Goal: Information Seeking & Learning: Learn about a topic

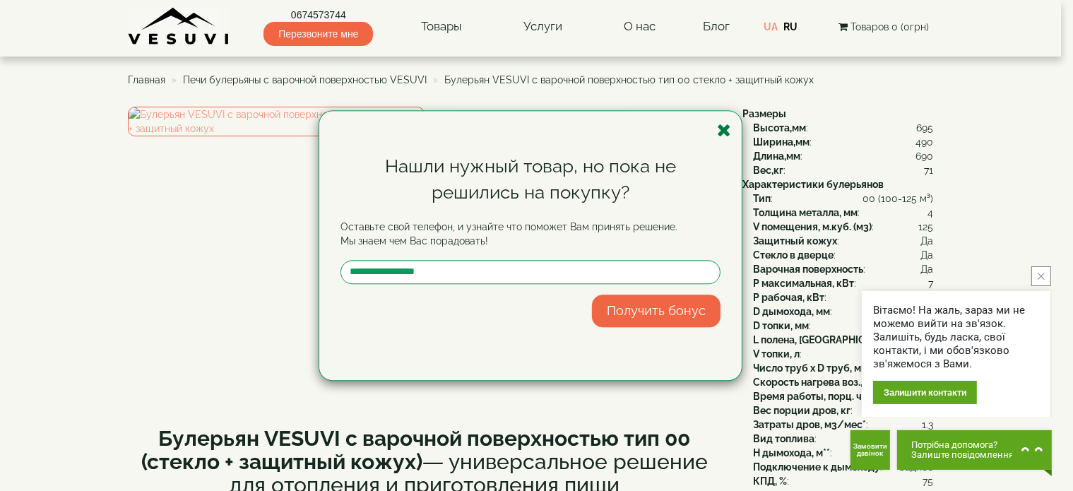
click at [721, 130] on icon "button" at bounding box center [724, 131] width 14 height 18
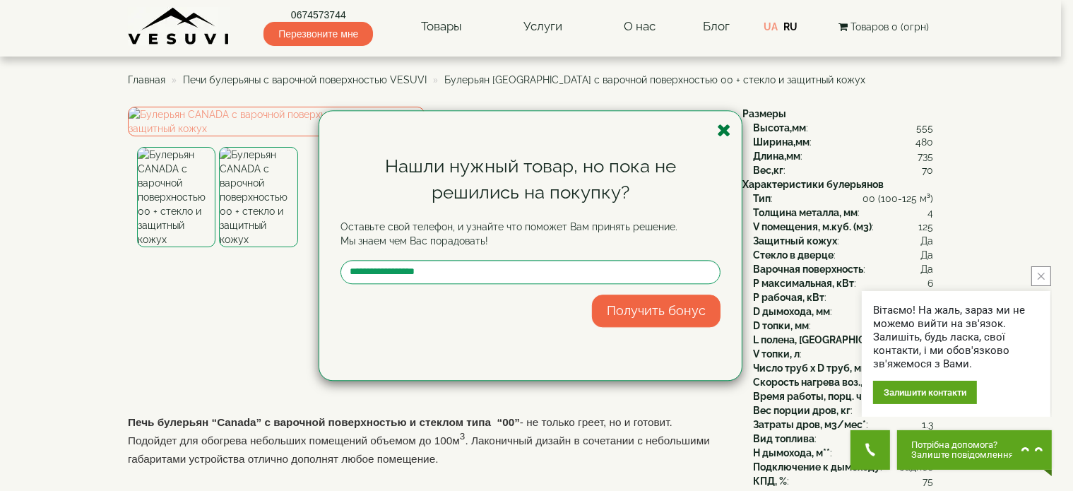
click at [723, 126] on icon "button" at bounding box center [724, 131] width 14 height 18
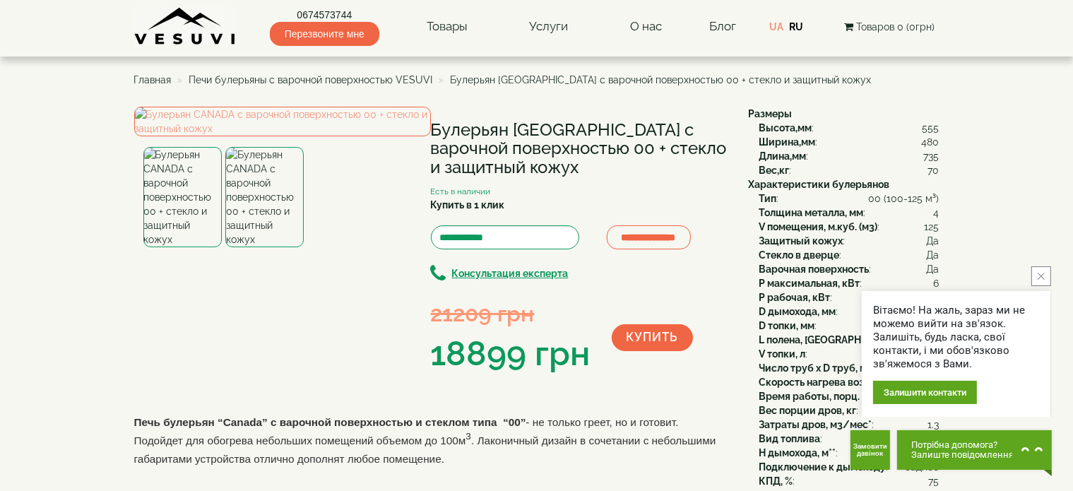
click at [281, 247] on img at bounding box center [264, 197] width 78 height 100
click at [291, 136] on img at bounding box center [282, 122] width 297 height 30
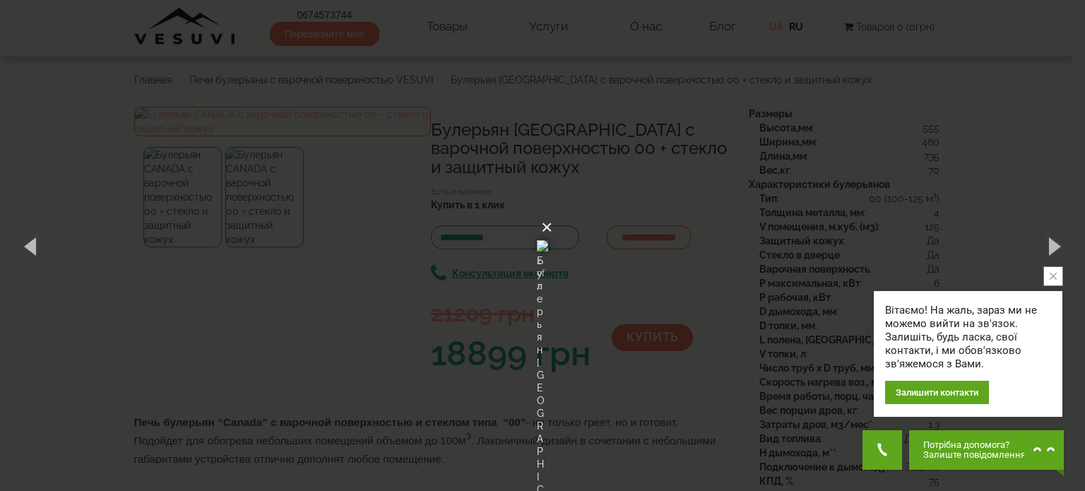
click at [552, 212] on button "×" at bounding box center [546, 227] width 11 height 31
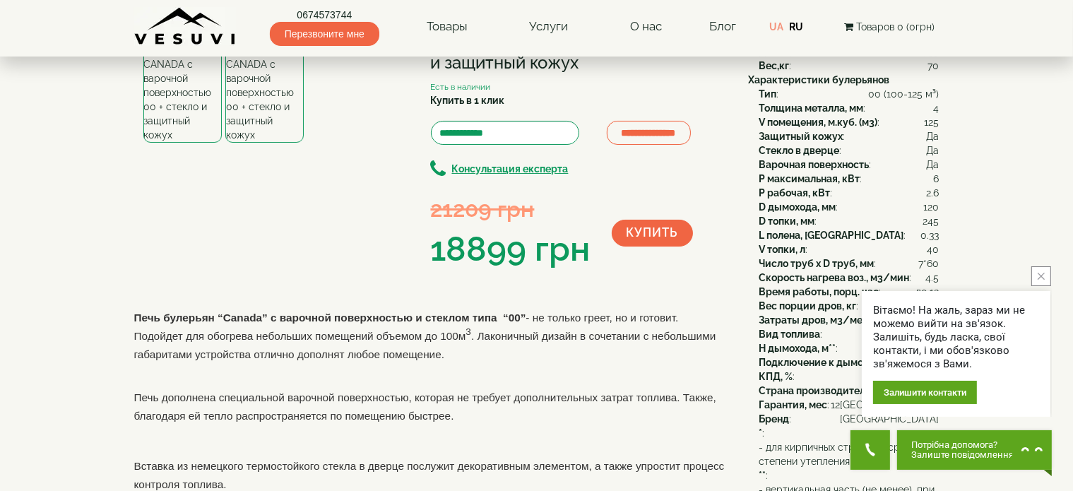
scroll to position [141, 0]
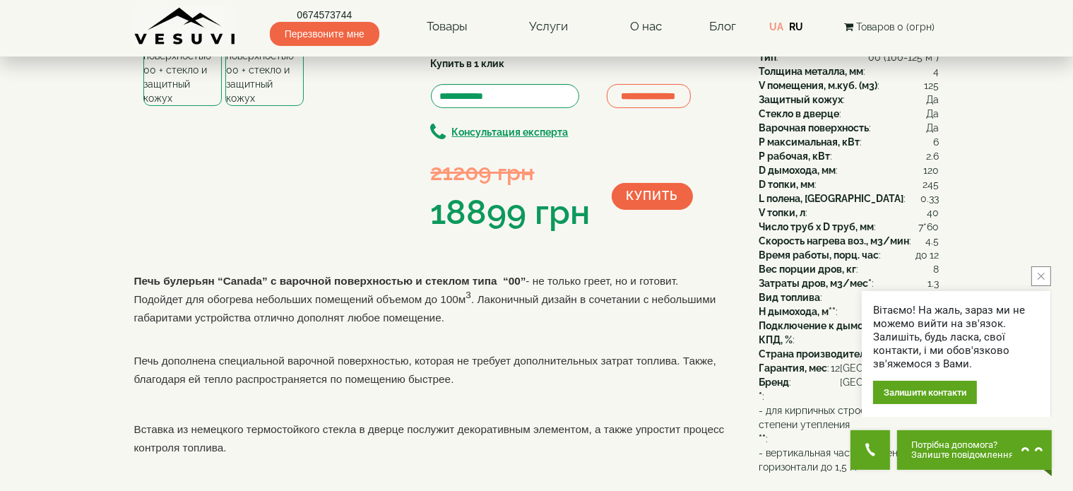
click at [730, 271] on button "close button" at bounding box center [1042, 276] width 20 height 20
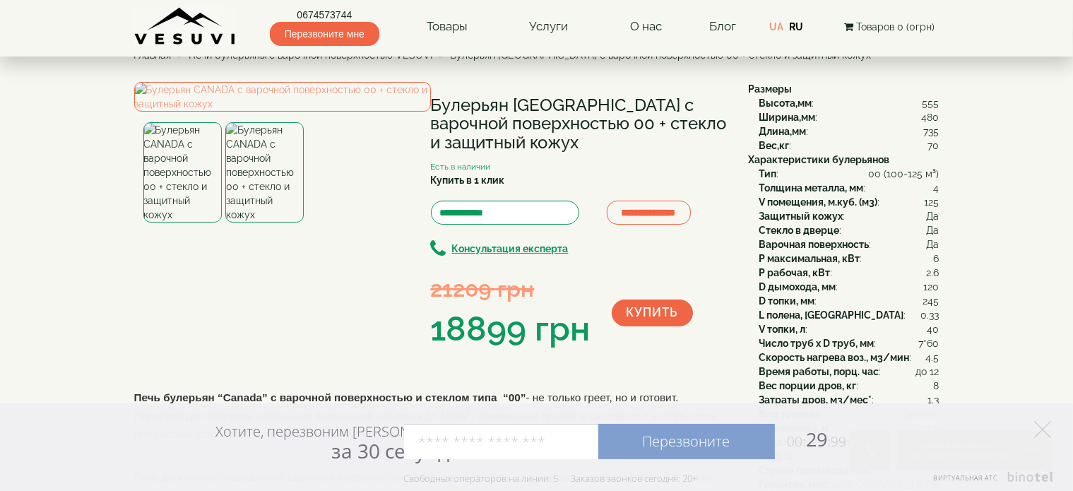
scroll to position [0, 0]
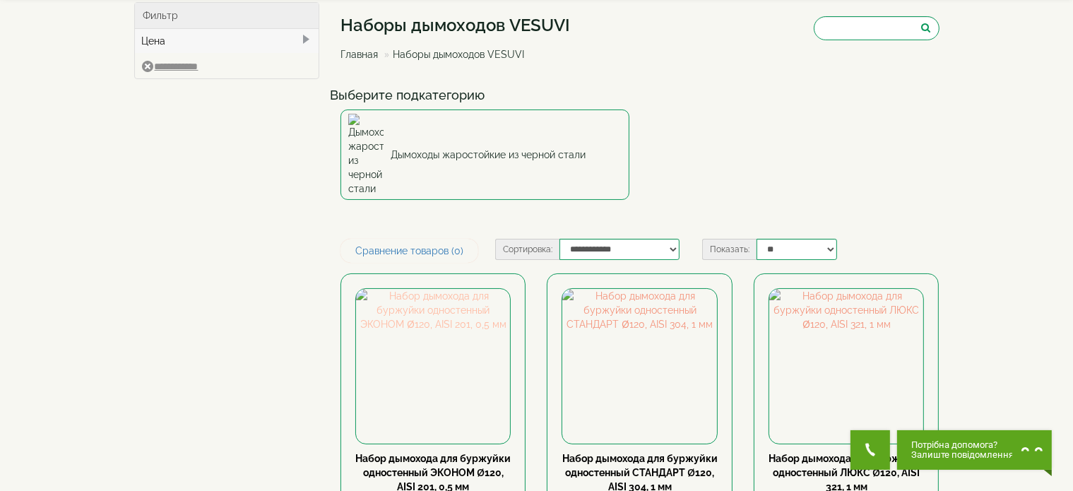
scroll to position [71, 0]
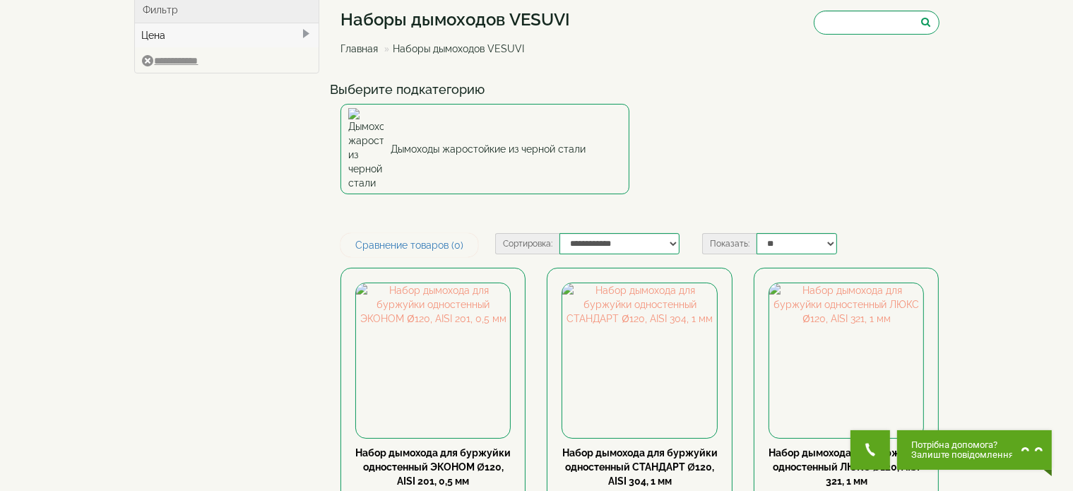
click at [367, 48] on link "Главная" at bounding box center [359, 48] width 37 height 11
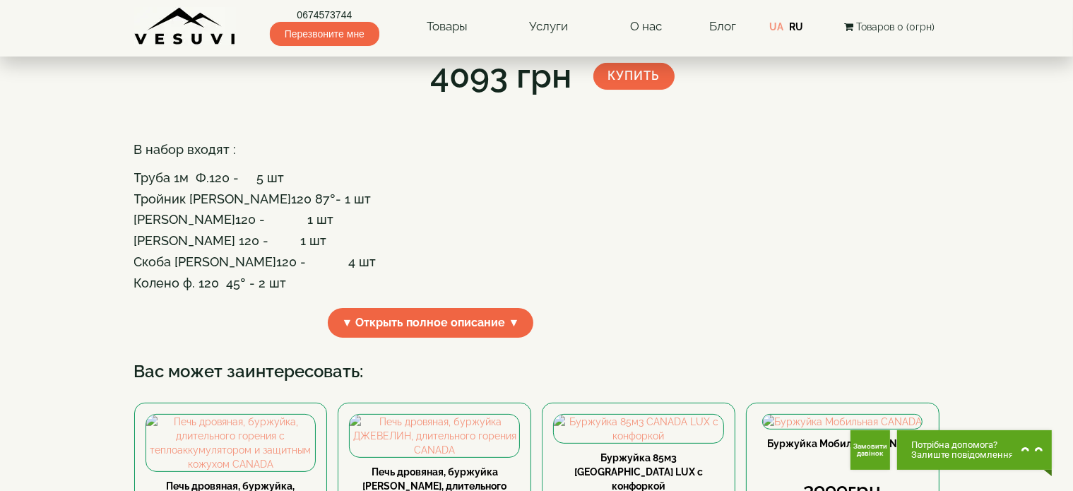
scroll to position [283, 0]
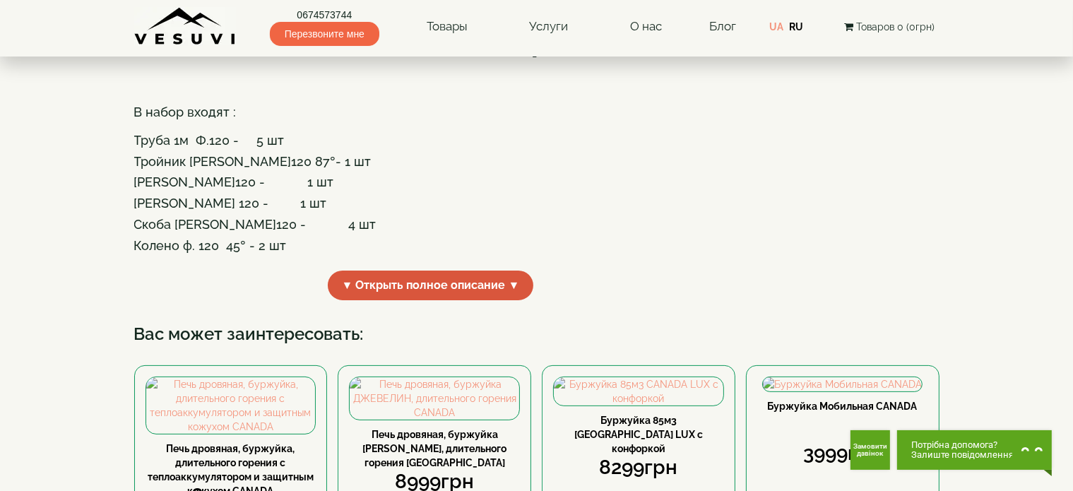
click at [357, 301] on span "▼ Открыть полное описание ▼" at bounding box center [431, 286] width 206 height 30
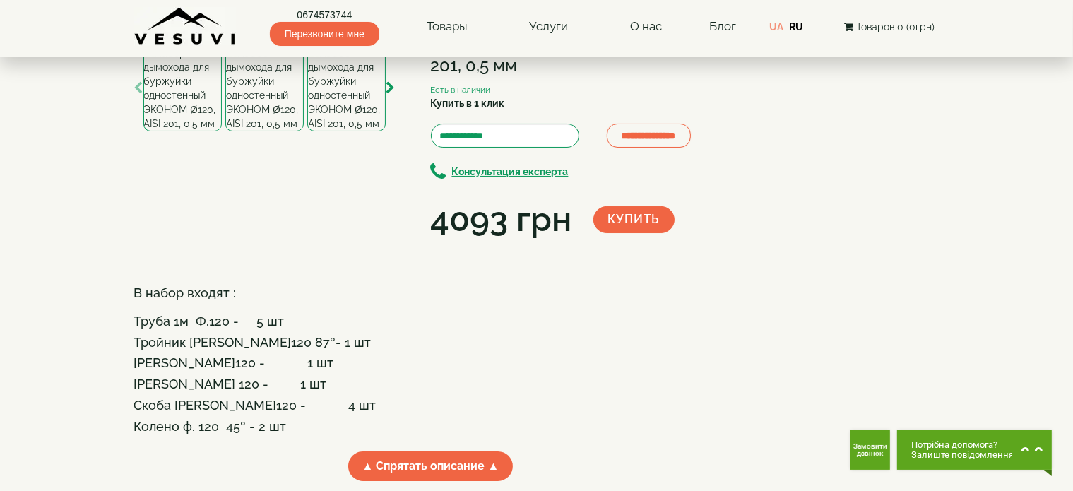
scroll to position [71, 0]
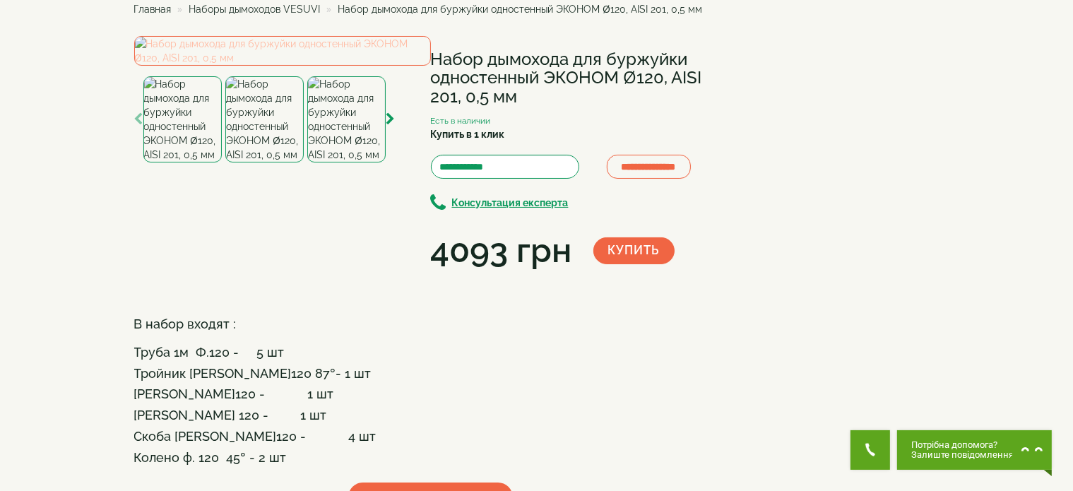
click at [201, 66] on img at bounding box center [282, 51] width 297 height 30
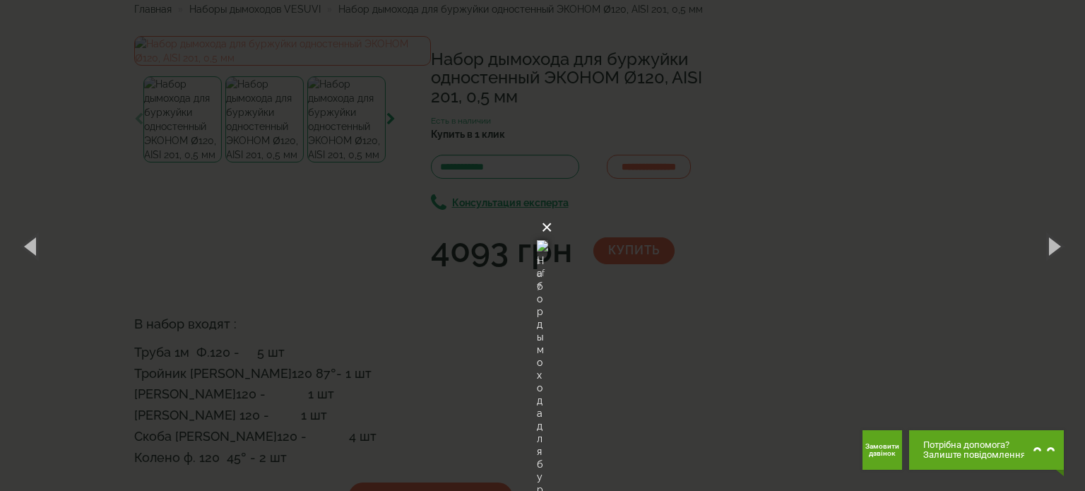
click at [552, 212] on button "×" at bounding box center [546, 227] width 11 height 31
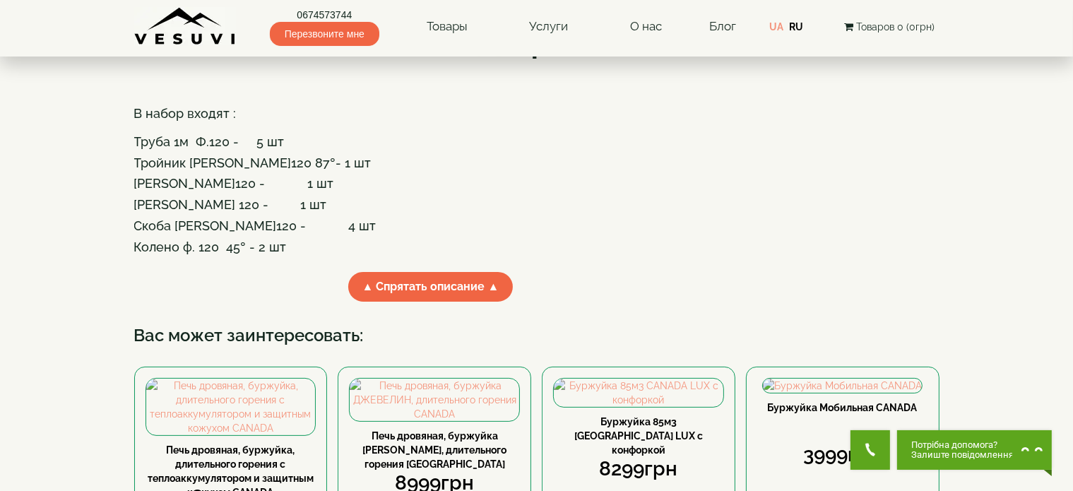
scroll to position [283, 0]
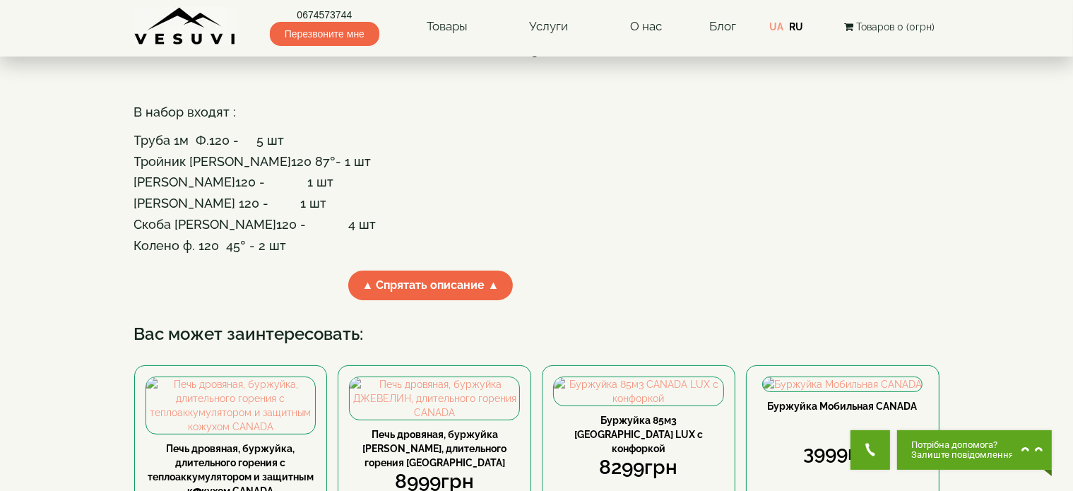
click at [467, 147] on h4 "В набор входят : Труба 1м Ф.120 - 5 шт" at bounding box center [430, 126] width 593 height 42
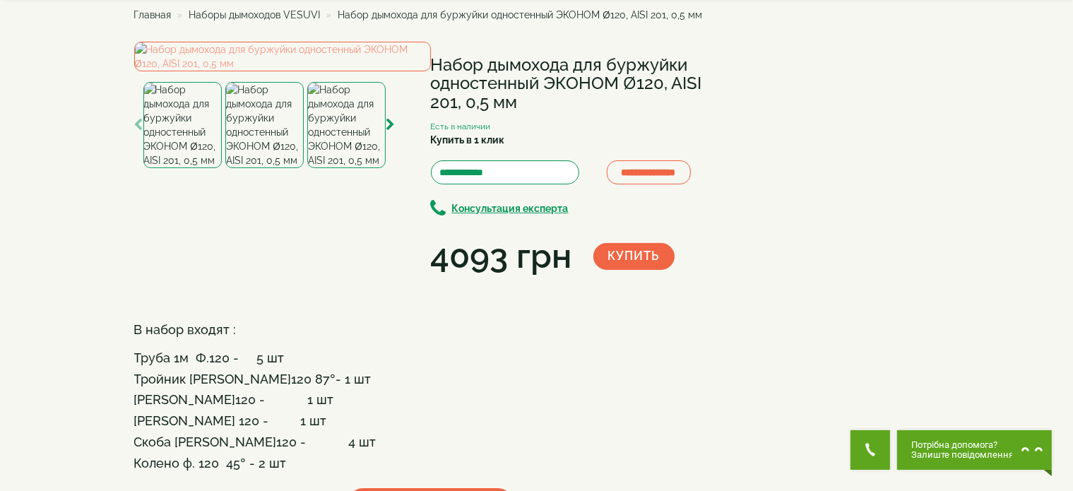
scroll to position [71, 0]
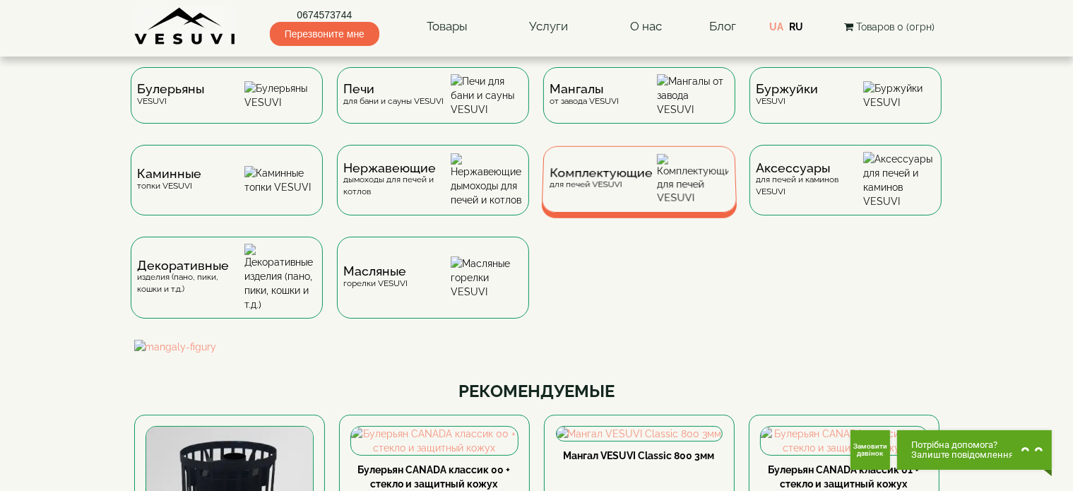
click at [644, 190] on div "Комплектующие для печей VESUVI" at bounding box center [600, 179] width 103 height 22
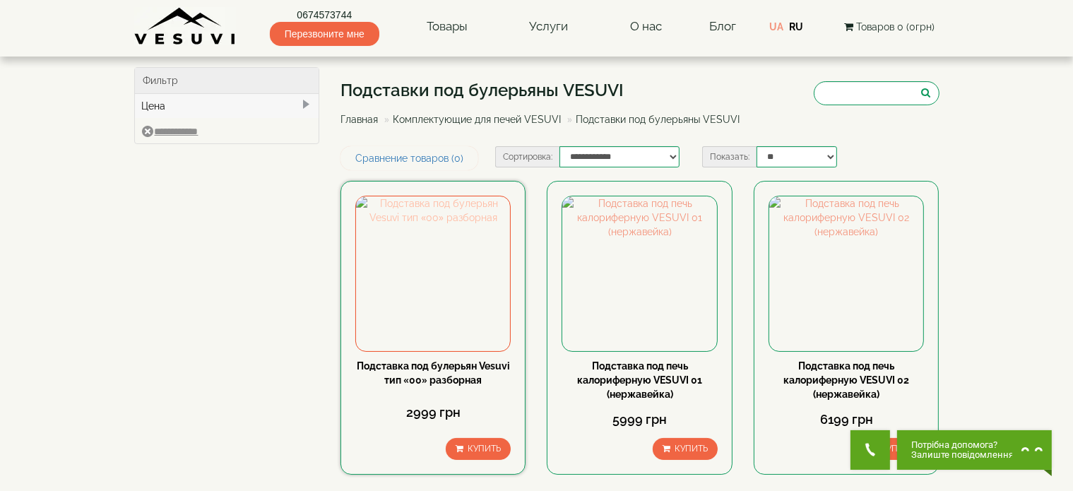
click at [437, 268] on img at bounding box center [433, 273] width 154 height 154
